Goal: Check status: Check status

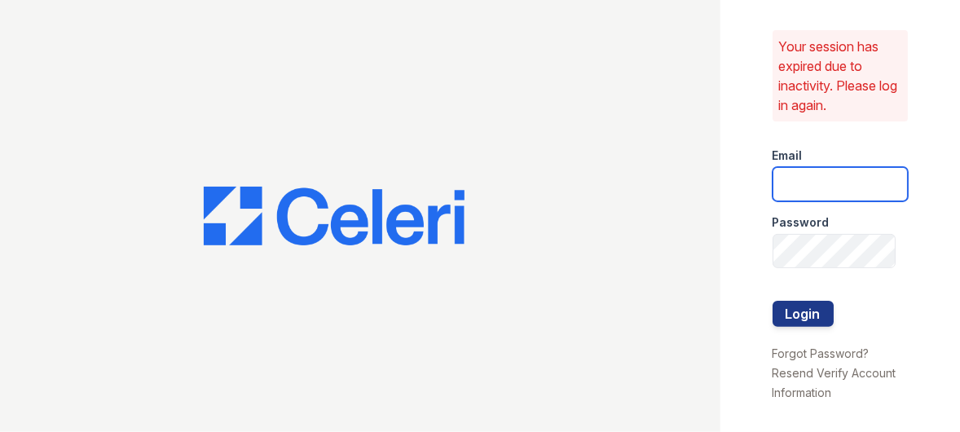
click at [844, 184] on input "email" at bounding box center [841, 184] width 136 height 34
type input "[EMAIL_ADDRESS][DOMAIN_NAME]"
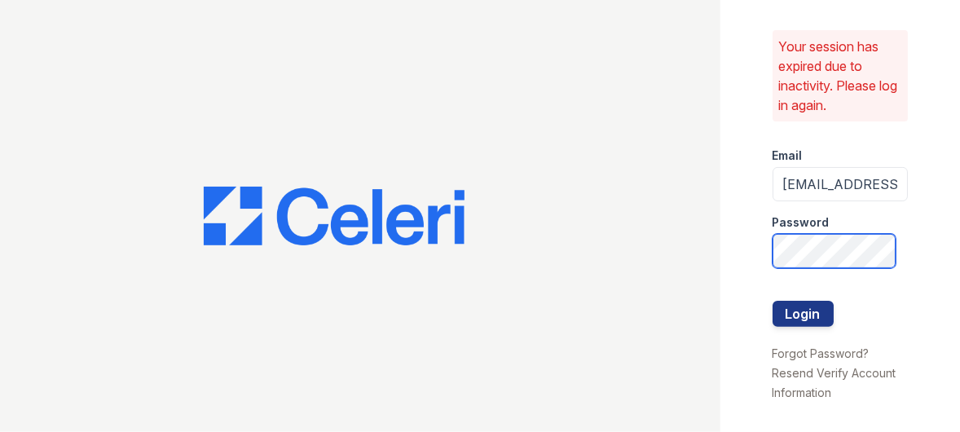
scroll to position [0, 20]
drag, startPoint x: 793, startPoint y: 312, endPoint x: 793, endPoint y: 295, distance: 17.1
click at [792, 309] on button "Login" at bounding box center [803, 314] width 61 height 26
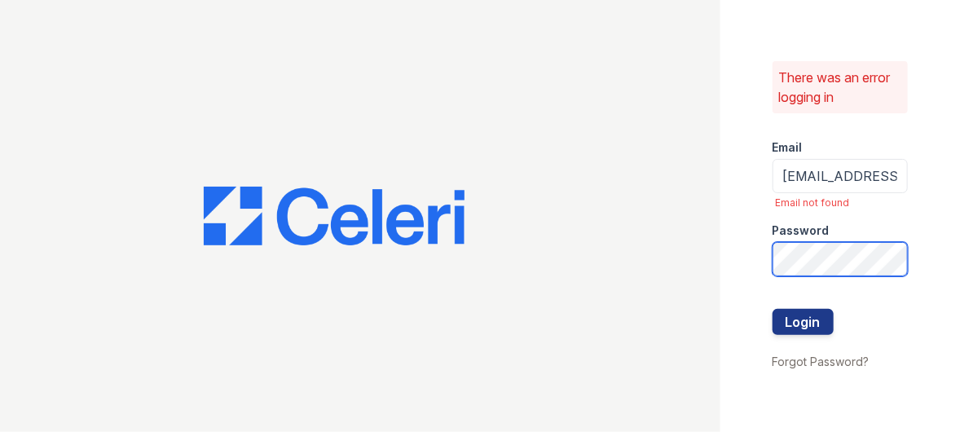
scroll to position [0, 15]
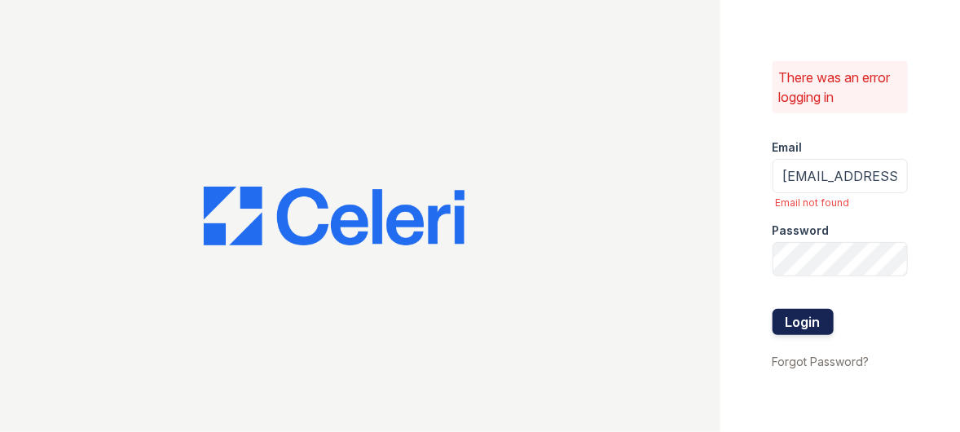
click at [795, 316] on button "Login" at bounding box center [803, 322] width 61 height 26
click at [785, 316] on button "Login" at bounding box center [803, 322] width 61 height 26
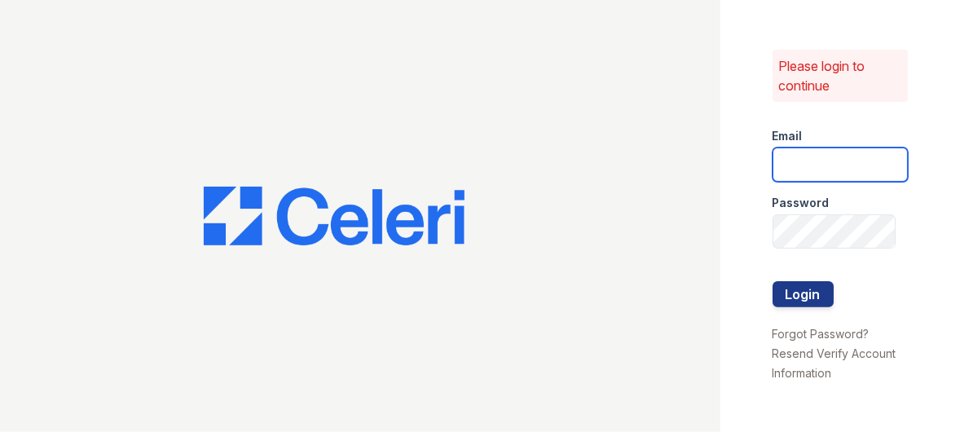
click at [809, 161] on input "email" at bounding box center [841, 165] width 136 height 34
type input "renewparkville@trinity-pm.com"
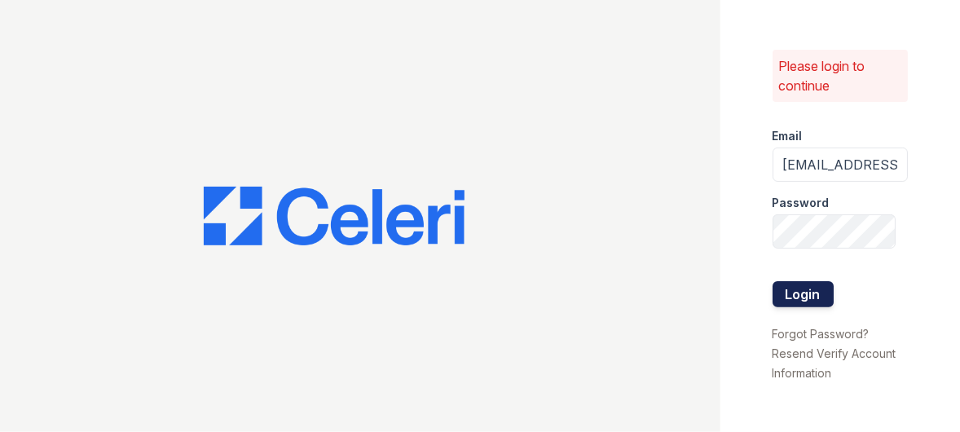
click at [790, 287] on button "Login" at bounding box center [803, 294] width 61 height 26
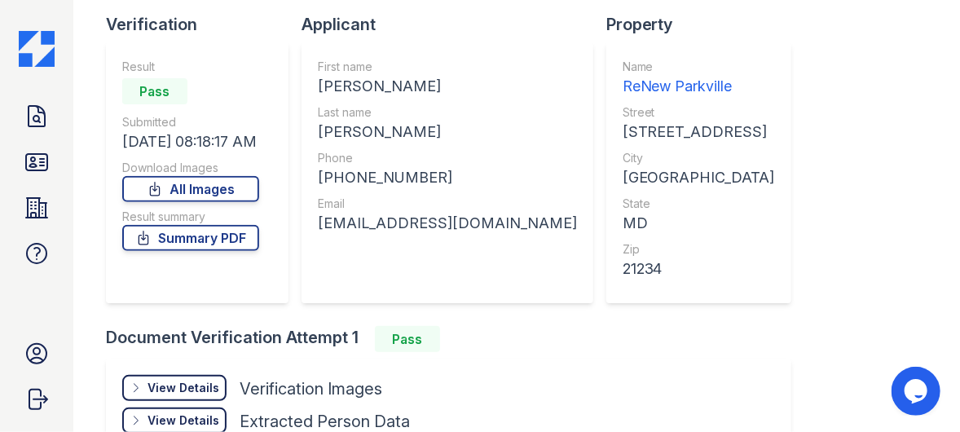
scroll to position [163, 0]
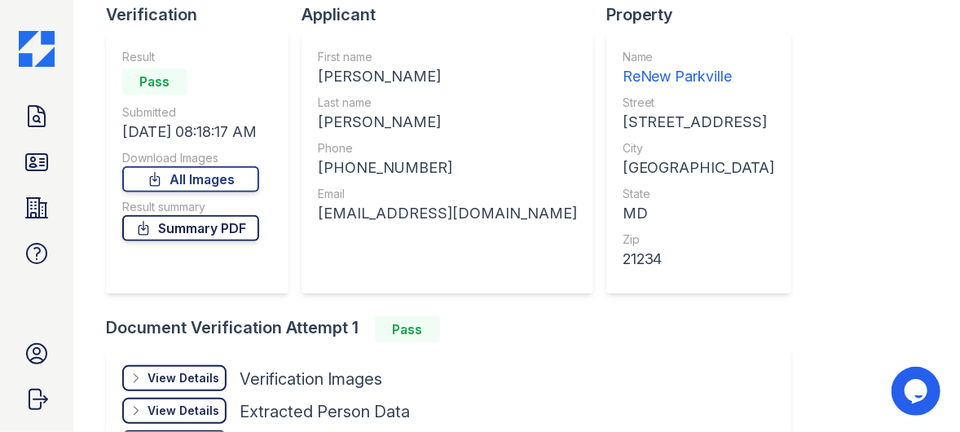
drag, startPoint x: 210, startPoint y: 233, endPoint x: 212, endPoint y: 225, distance: 8.3
click at [210, 233] on link "Summary PDF" at bounding box center [190, 228] width 137 height 26
click at [30, 118] on icon at bounding box center [37, 117] width 26 height 26
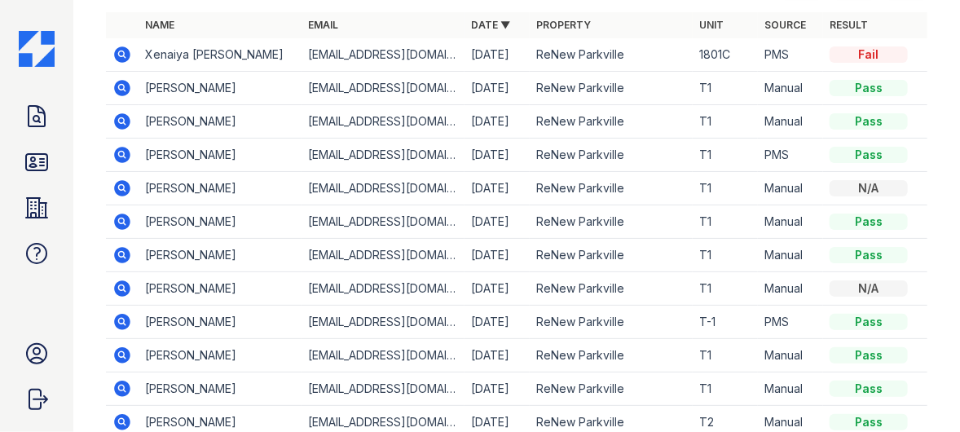
scroll to position [288, 0]
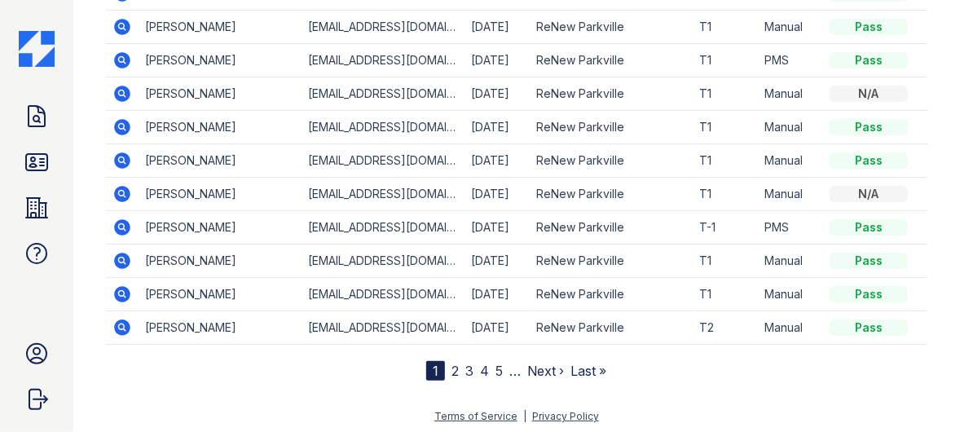
click at [452, 363] on link "2" at bounding box center [455, 371] width 7 height 16
